Goal: Information Seeking & Learning: Learn about a topic

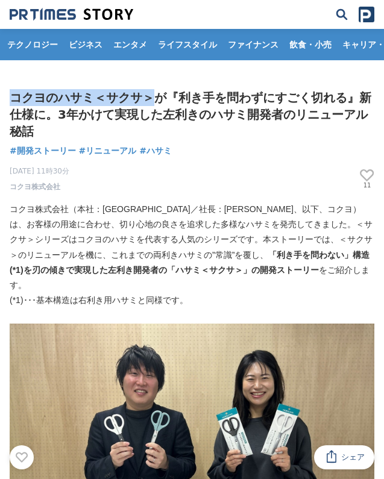
drag, startPoint x: 7, startPoint y: 95, endPoint x: 141, endPoint y: 101, distance: 134.5
click at [141, 101] on div "コクヨのハサミ＜サクサ＞が『利き手を問わずにすごく切れる』新仕様に。3年かけて実現した左利きのハサミ開発者のリニューアル秘話 開発ストーリー #開発ストーリー…" at bounding box center [192, 140] width 384 height 103
copy h1 "コクヨのハサミ＜サクサ＞"
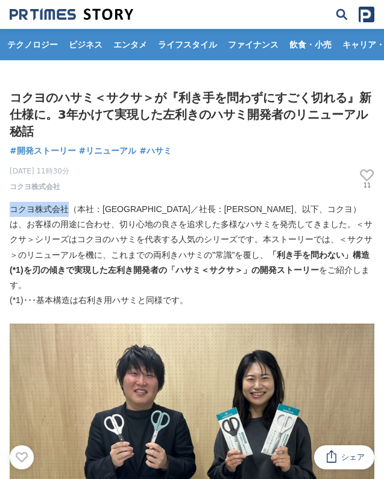
drag, startPoint x: 13, startPoint y: 193, endPoint x: 69, endPoint y: 190, distance: 56.1
click at [69, 202] on p "コクヨ株式会社（本社：大阪市／社長：[PERSON_NAME]、以下、コクヨ）は、お客様の用途に合わせ、切り心地の良さを追求した多様なハサミを発売してきました…" at bounding box center [192, 247] width 364 height 91
copy p "コクヨ株式会社"
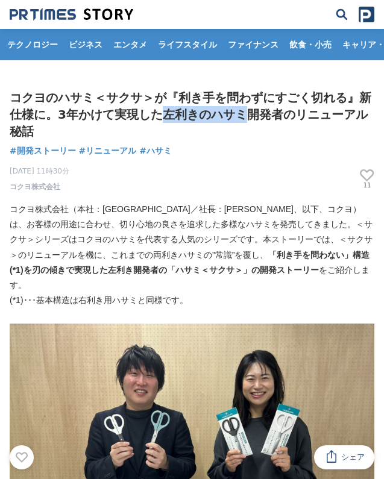
drag, startPoint x: 128, startPoint y: 114, endPoint x: 205, endPoint y: 114, distance: 76.5
click at [205, 114] on h1 "コクヨのハサミ＜サクサ＞が『利き手を問わずにすごく切れる』新仕様に。3年かけて実現した左利きのハサミ開発者のリニューアル秘話" at bounding box center [192, 114] width 364 height 51
copy h1 "左利きのハサミ"
click at [107, 94] on h1 "コクヨのハサミ＜サクサ＞が『利き手を問わずにすごく切れる』新仕様に。3年かけて実現した左利きのハサミ開発者のリニューアル秘話" at bounding box center [192, 114] width 364 height 51
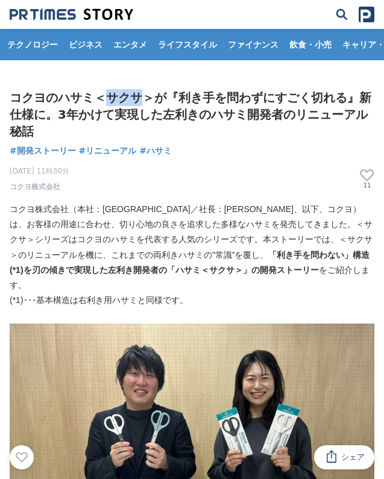
drag, startPoint x: 101, startPoint y: 94, endPoint x: 132, endPoint y: 95, distance: 31.9
click at [132, 95] on h1 "コクヨのハサミ＜サクサ＞が『利き手を問わずにすごく切れる』新仕様に。3年かけて実現した左利きのハサミ開発者のリニューアル秘話" at bounding box center [192, 114] width 364 height 51
copy h1 "サクサ"
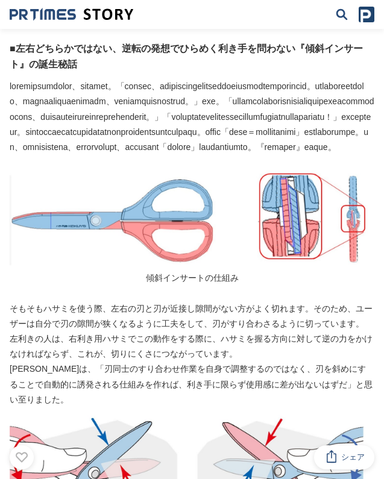
scroll to position [2213, 0]
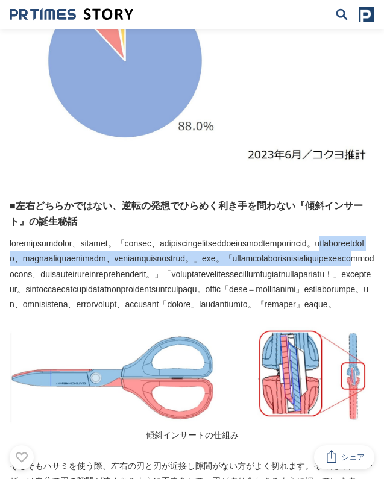
drag, startPoint x: 241, startPoint y: 174, endPoint x: 261, endPoint y: 198, distance: 31.6
click at [261, 236] on p at bounding box center [192, 274] width 364 height 76
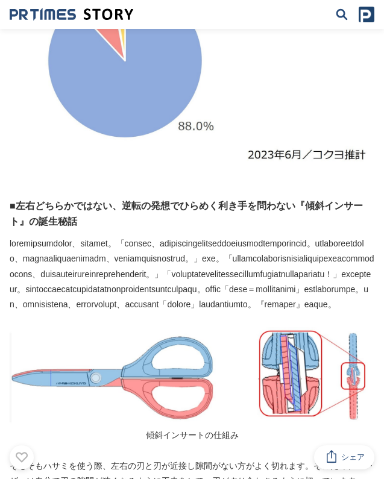
click at [184, 251] on p at bounding box center [192, 274] width 364 height 76
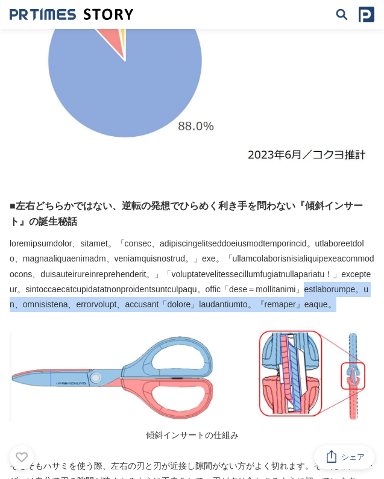
drag, startPoint x: 178, startPoint y: 261, endPoint x: 279, endPoint y: 291, distance: 106.3
click at [279, 291] on p at bounding box center [192, 274] width 364 height 76
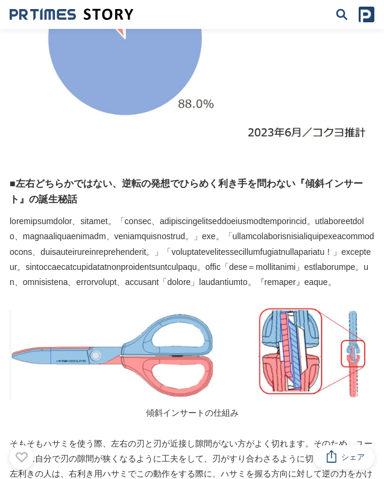
scroll to position [2216, 0]
